Goal: Task Accomplishment & Management: Manage account settings

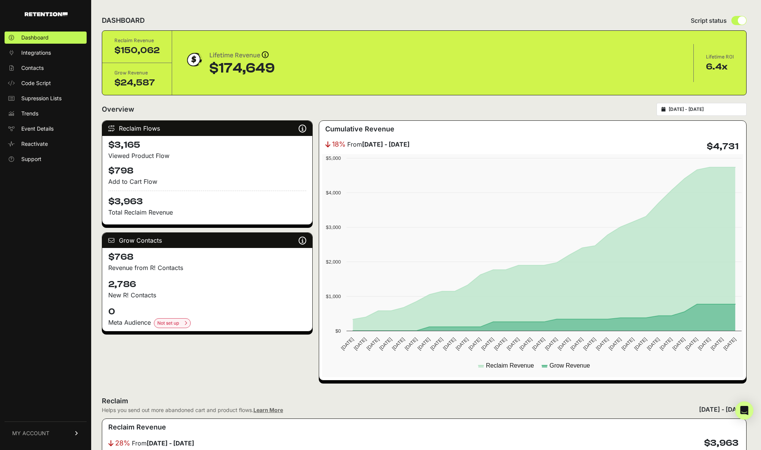
click at [50, 433] on link "MY ACCOUNT" at bounding box center [46, 432] width 82 height 23
click at [41, 363] on span "Account Details" at bounding box center [40, 363] width 39 height 8
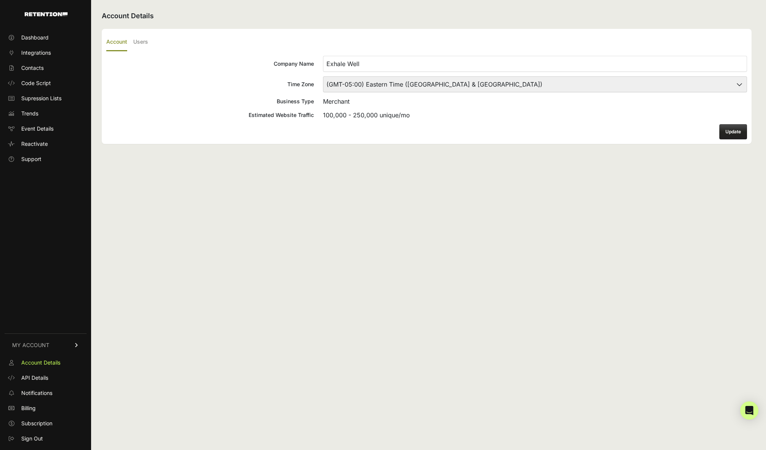
click at [129, 44] on ul "Account Users" at bounding box center [426, 42] width 641 height 18
click at [133, 43] on label "Users" at bounding box center [140, 42] width 15 height 18
click at [0, 0] on input "Users" at bounding box center [0, 0] width 0 height 0
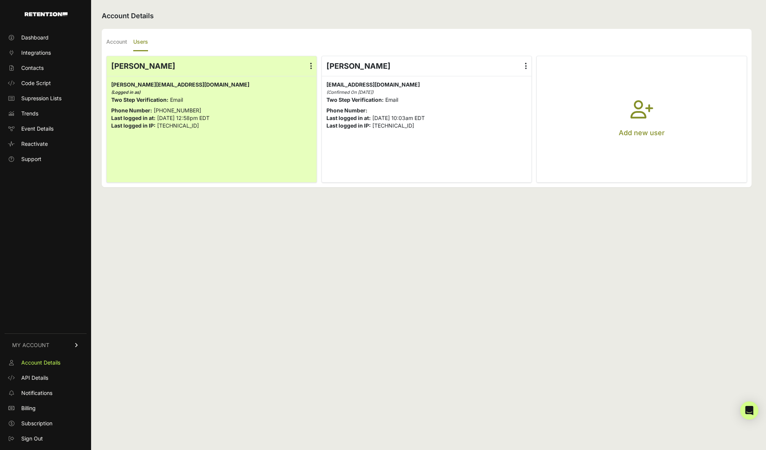
click at [690, 110] on button "Add new user" at bounding box center [642, 119] width 210 height 126
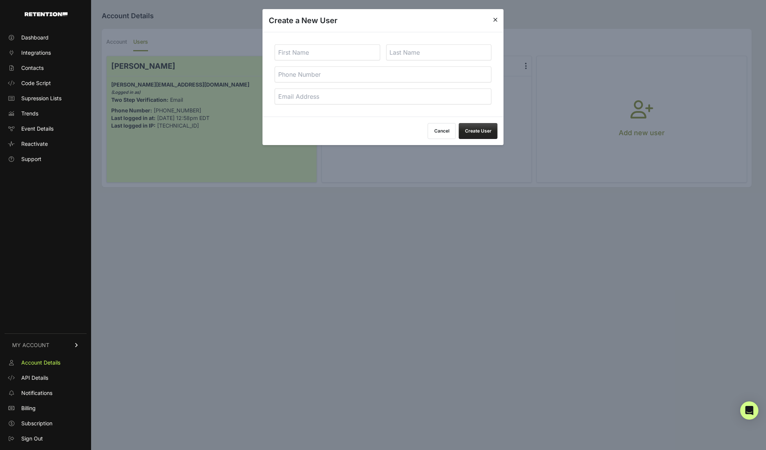
click at [340, 52] on input "text" at bounding box center [328, 52] width 106 height 16
type input "Caid"
type input "[PERSON_NAME]"
click at [339, 95] on input "email" at bounding box center [383, 96] width 217 height 16
type input "[EMAIL_ADDRESS][DOMAIN_NAME]"
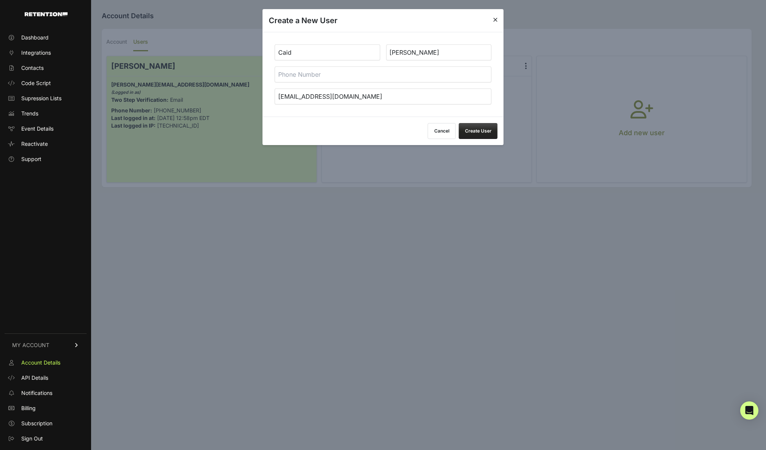
click at [474, 131] on button "Create User" at bounding box center [478, 131] width 39 height 16
